Goal: Task Accomplishment & Management: Complete application form

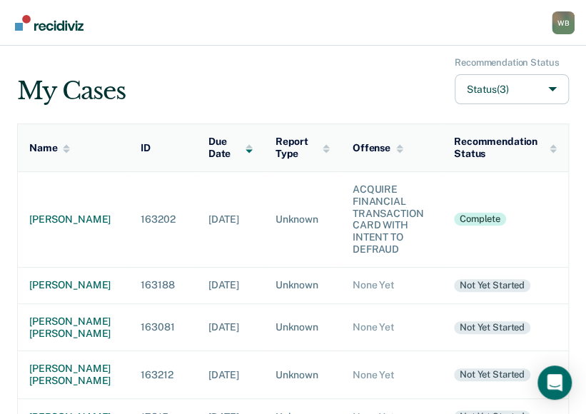
click at [216, 214] on td "[DATE]" at bounding box center [230, 219] width 67 height 96
click at [66, 283] on div "[PERSON_NAME]" at bounding box center [73, 285] width 89 height 12
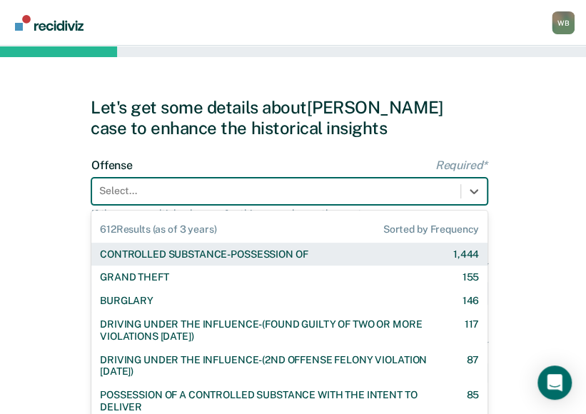
scroll to position [45, 0]
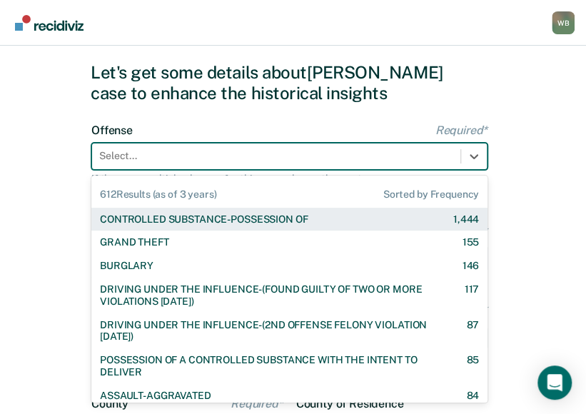
click at [137, 170] on div "612 results available. Use Up and Down to choose options, press Enter to select…" at bounding box center [289, 156] width 396 height 27
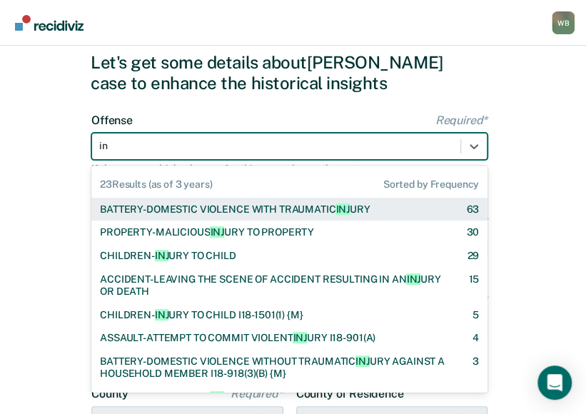
type input "inj"
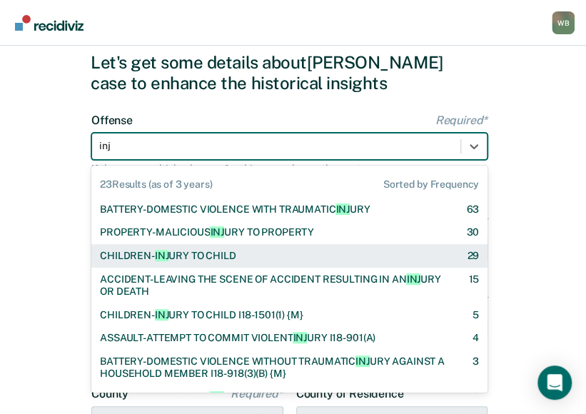
click at [174, 252] on div "CHILDREN- INJ URY TO CHILD" at bounding box center [168, 256] width 136 height 12
checkbox input "true"
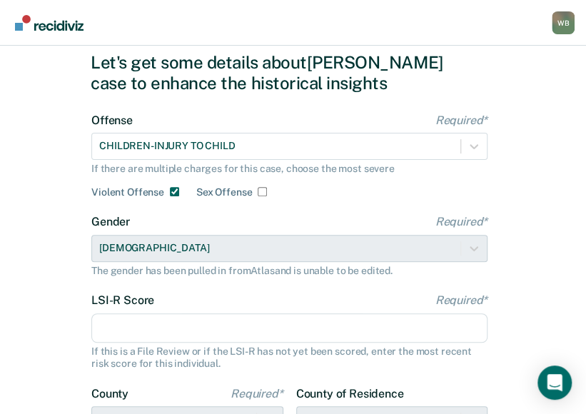
click at [185, 325] on input "LSI-R Score Required*" at bounding box center [289, 328] width 396 height 30
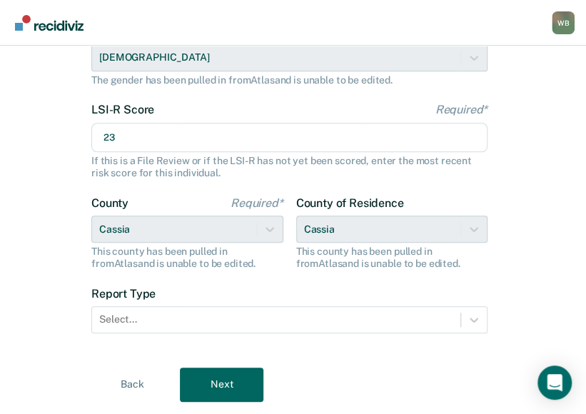
scroll to position [238, 0]
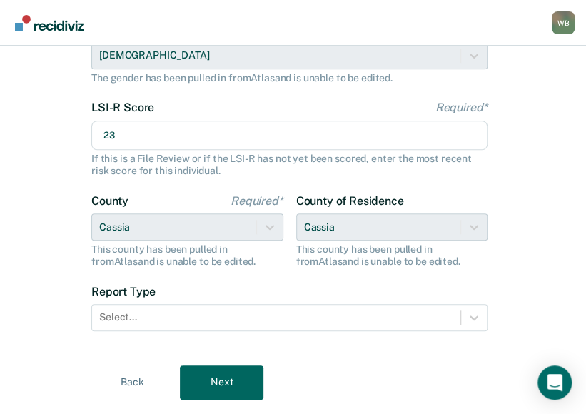
type input "23"
click at [185, 325] on div "Select..." at bounding box center [276, 317] width 368 height 21
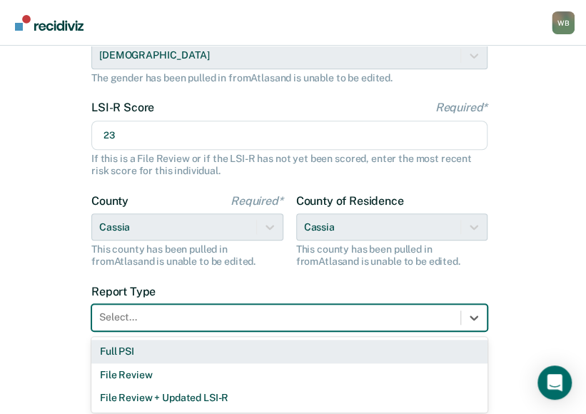
click at [143, 348] on div "Full PSI" at bounding box center [289, 352] width 396 height 24
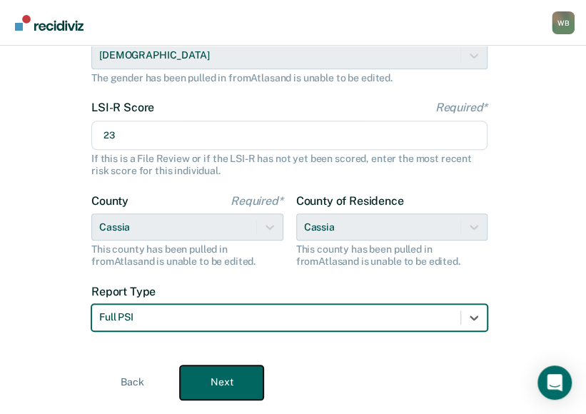
click at [205, 367] on button "Next" at bounding box center [222, 382] width 84 height 34
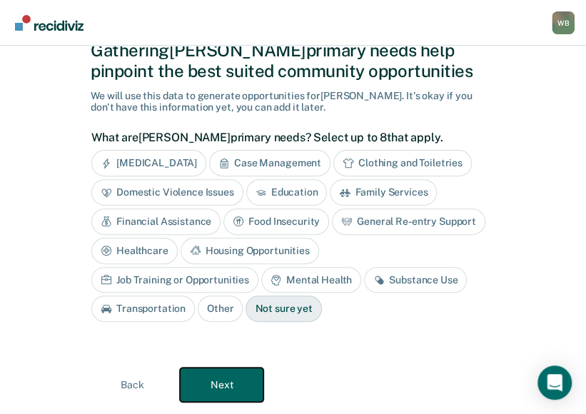
click at [231, 373] on button "Next" at bounding box center [222, 385] width 84 height 34
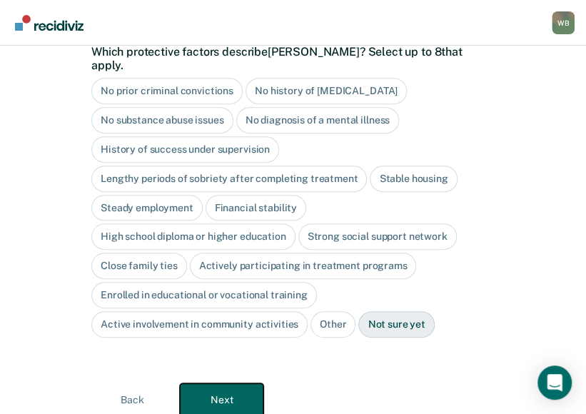
click at [231, 383] on button "Next" at bounding box center [222, 400] width 84 height 34
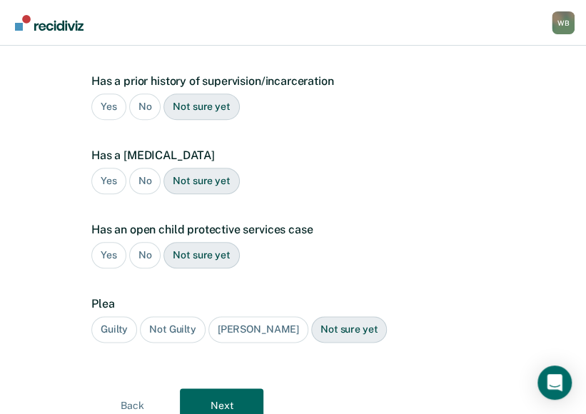
click at [114, 94] on div "Yes" at bounding box center [108, 107] width 35 height 26
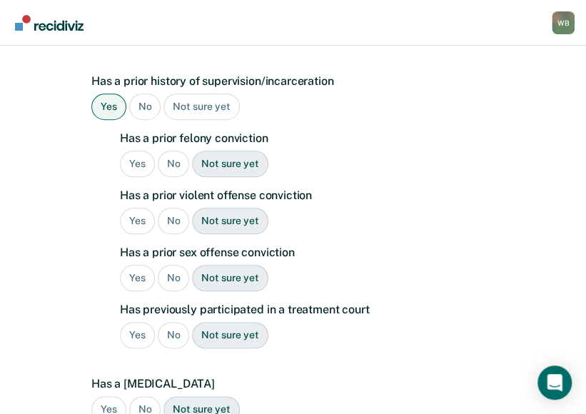
click at [171, 151] on div "No" at bounding box center [174, 164] width 32 height 26
click at [176, 208] on div "No" at bounding box center [174, 221] width 32 height 26
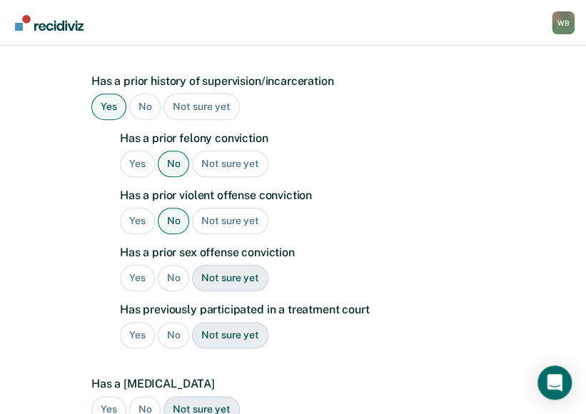
click at [183, 265] on div "No" at bounding box center [174, 278] width 32 height 26
click at [174, 322] on div "No" at bounding box center [174, 335] width 32 height 26
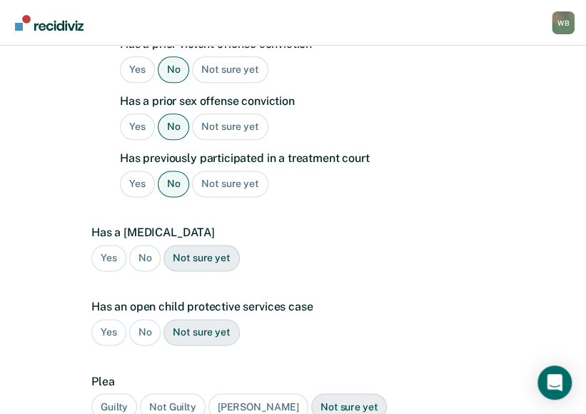
scroll to position [510, 0]
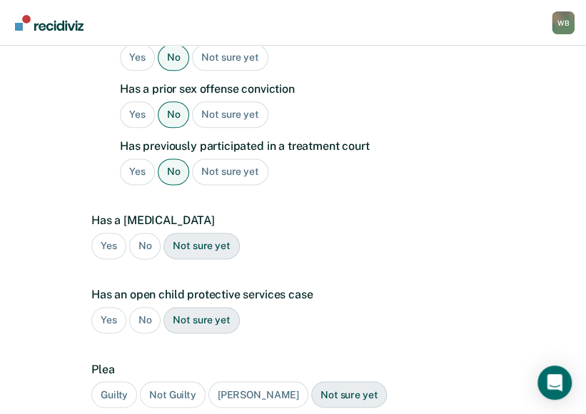
click at [144, 233] on div "No" at bounding box center [145, 246] width 32 height 26
click at [144, 307] on div "No" at bounding box center [145, 320] width 32 height 26
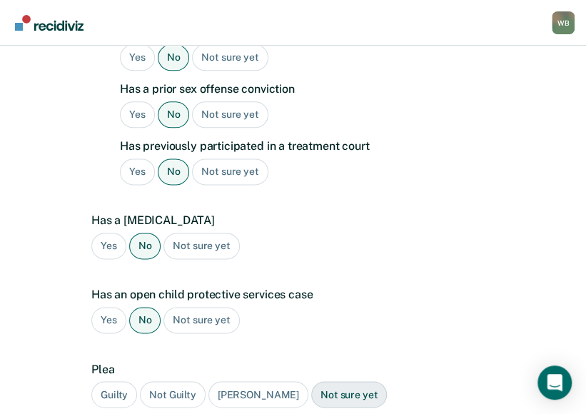
click at [122, 381] on div "Guilty" at bounding box center [114, 394] width 46 height 26
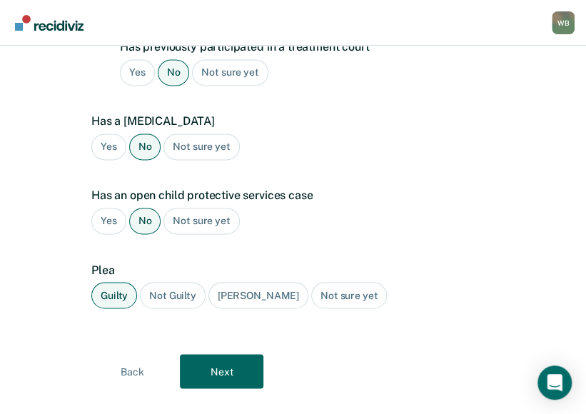
click at [247, 282] on div "[PERSON_NAME]" at bounding box center [258, 295] width 100 height 26
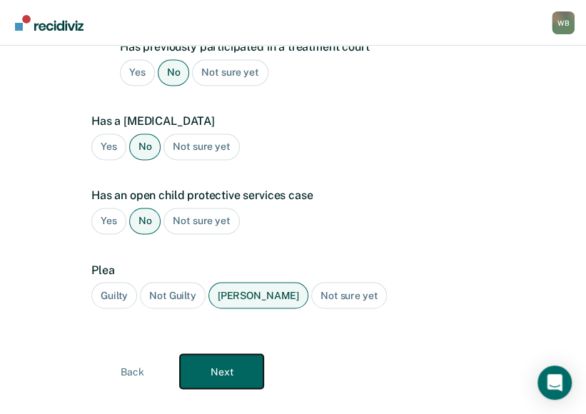
click at [226, 354] on button "Next" at bounding box center [222, 371] width 84 height 34
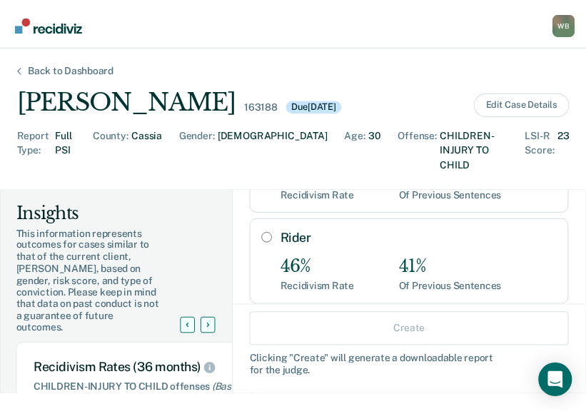
scroll to position [142, 0]
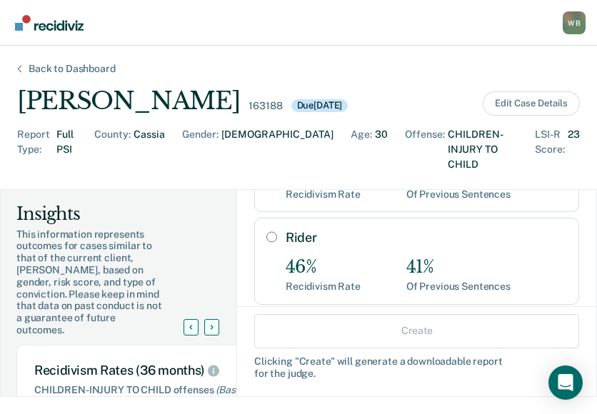
click at [266, 231] on input "Rider" at bounding box center [271, 236] width 11 height 11
radio input "true"
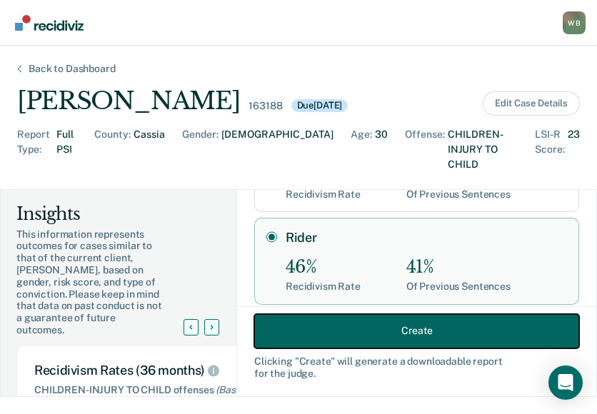
click at [340, 333] on button "Create" at bounding box center [416, 330] width 325 height 34
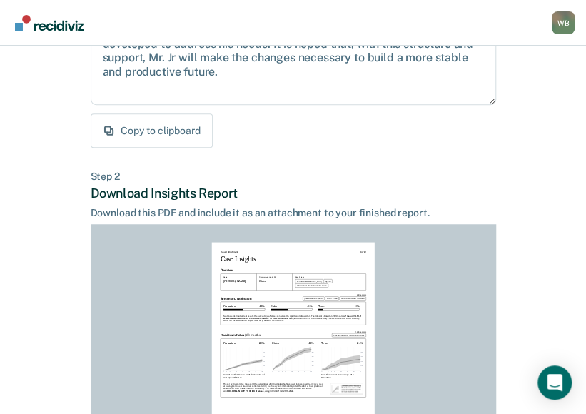
scroll to position [400, 0]
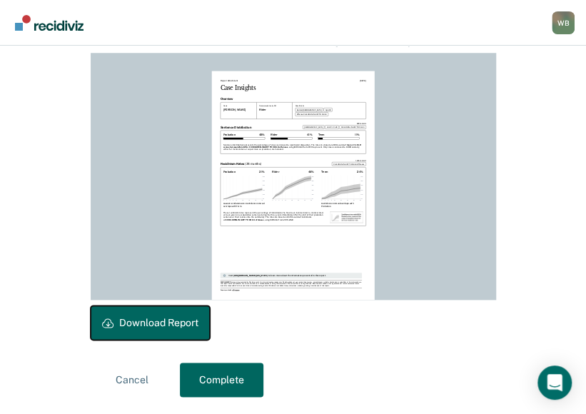
click at [174, 316] on button "Download Report" at bounding box center [150, 323] width 119 height 34
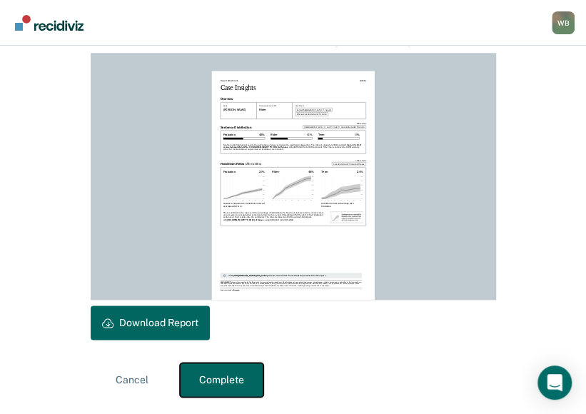
click at [213, 375] on button "Complete" at bounding box center [222, 380] width 84 height 34
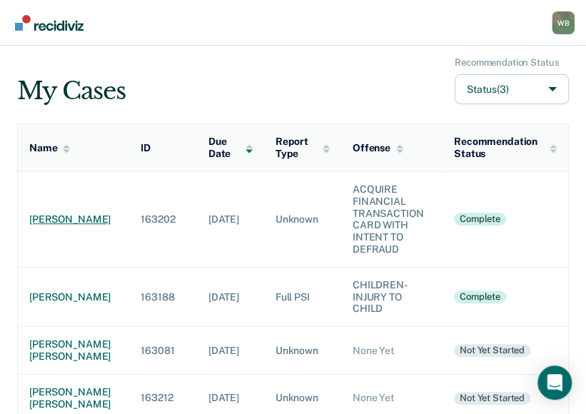
click at [56, 213] on div "[PERSON_NAME]" at bounding box center [73, 219] width 89 height 12
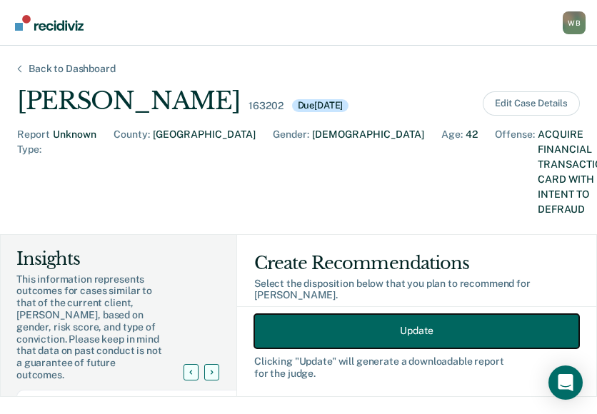
click at [376, 326] on button "Update" at bounding box center [416, 330] width 325 height 34
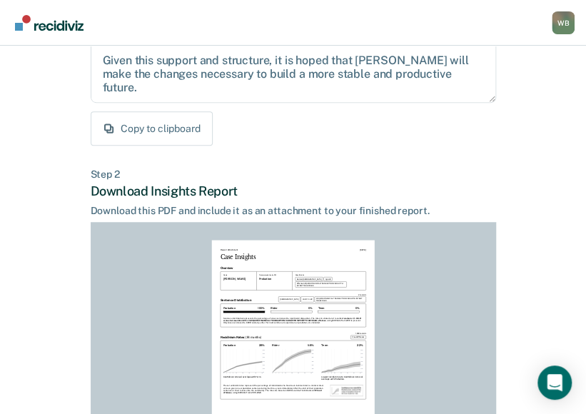
scroll to position [400, 0]
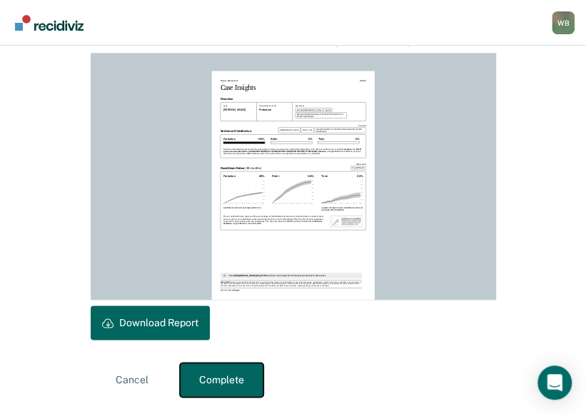
click at [211, 383] on button "Complete" at bounding box center [222, 380] width 84 height 34
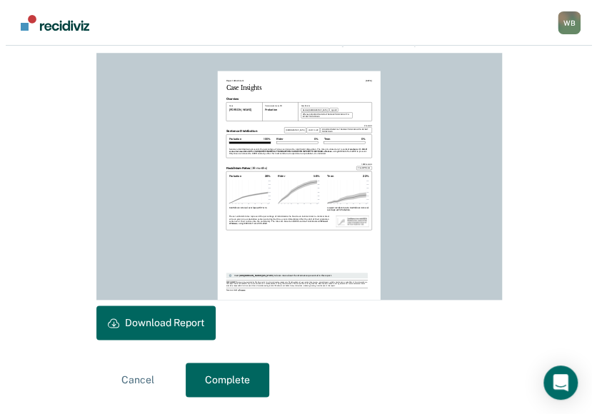
scroll to position [0, 0]
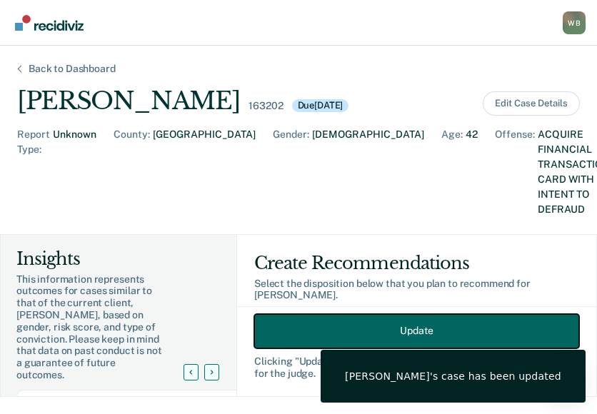
click at [382, 340] on button "Update" at bounding box center [416, 330] width 325 height 34
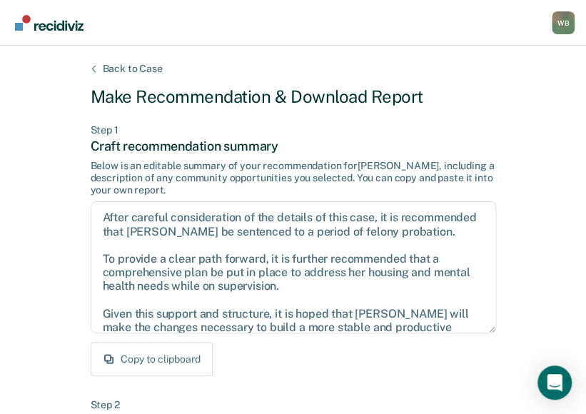
click at [128, 68] on div "Back to Case" at bounding box center [133, 69] width 94 height 12
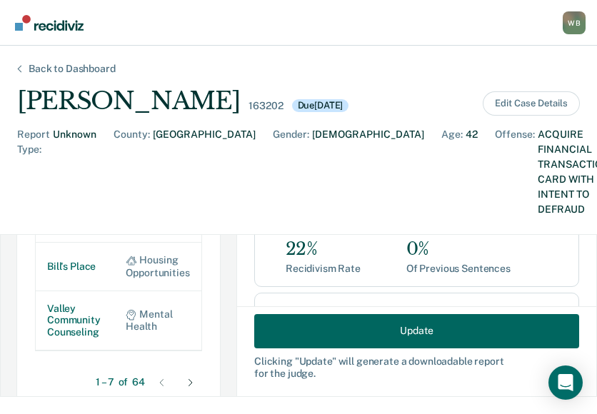
scroll to position [1212, 0]
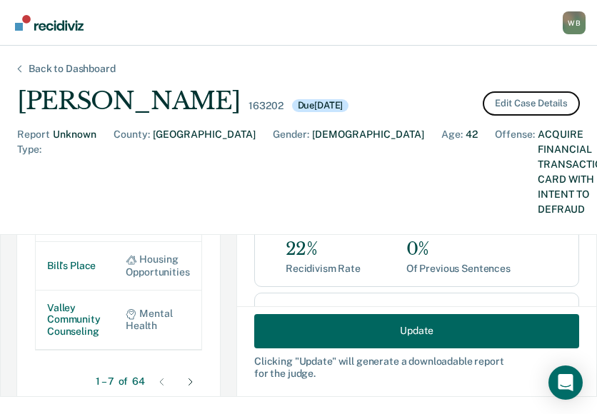
click at [543, 113] on button "Edit Case Details" at bounding box center [531, 103] width 97 height 24
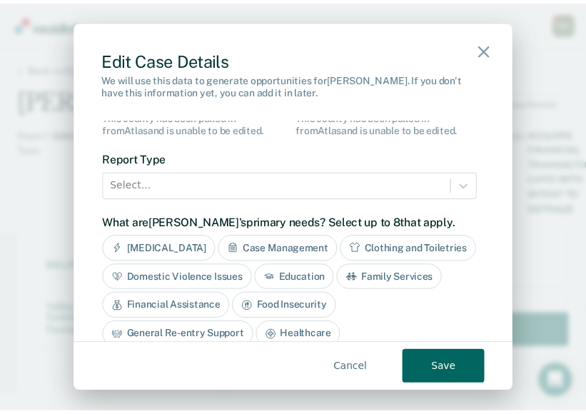
scroll to position [468, 0]
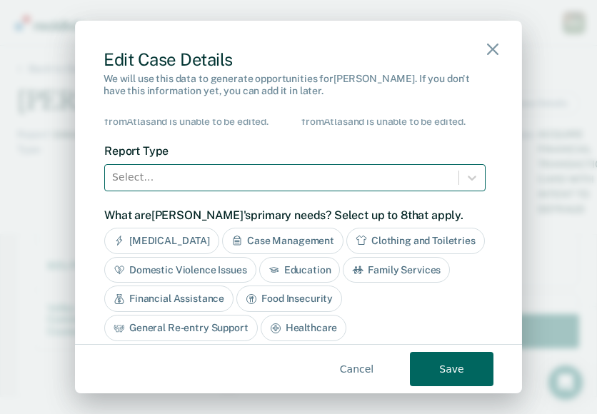
click at [216, 178] on div at bounding box center [281, 177] width 339 height 18
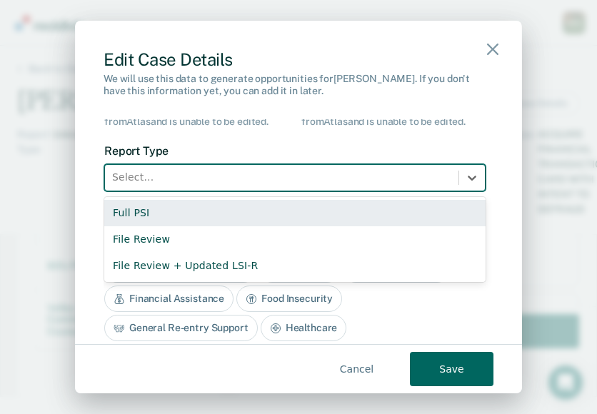
click at [160, 216] on div "Full PSI" at bounding box center [294, 213] width 381 height 26
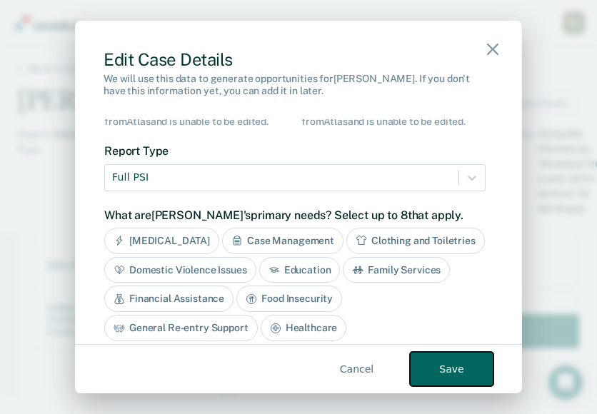
click at [438, 358] on button "Save" at bounding box center [452, 369] width 84 height 34
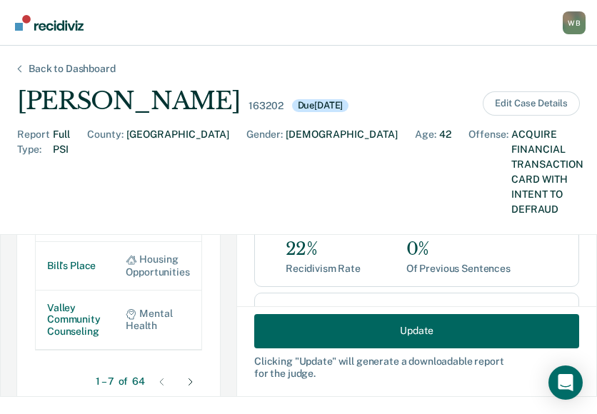
click at [59, 66] on div "Back to Dashboard" at bounding box center [71, 69] width 121 height 12
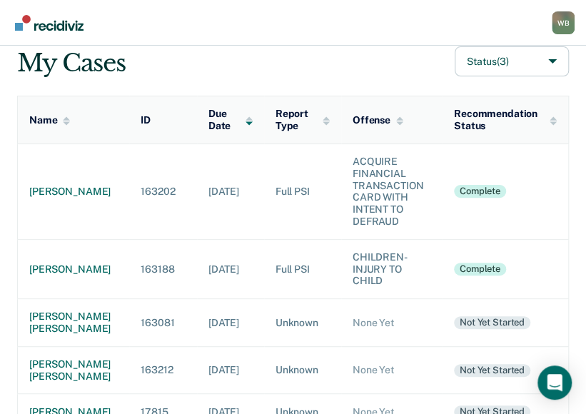
scroll to position [39, 0]
